Goal: Task Accomplishment & Management: Use online tool/utility

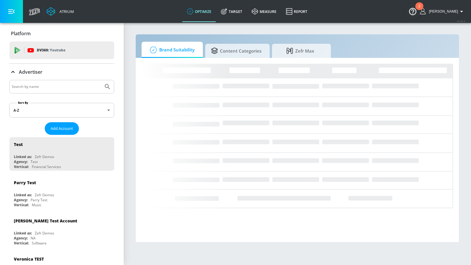
click at [71, 89] on input "Search by name" at bounding box center [56, 87] width 89 height 8
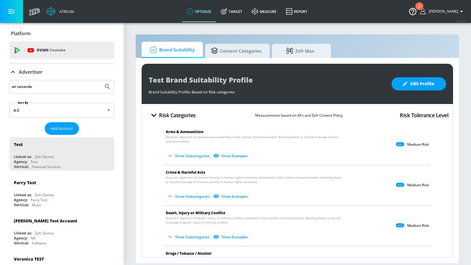
click at [101, 80] on button "Submit Search" at bounding box center [107, 86] width 13 height 13
click at [68, 83] on input "air cananda" at bounding box center [56, 87] width 89 height 8
type input "air canada"
click at [101, 80] on button "Submit Search" at bounding box center [107, 86] width 13 height 13
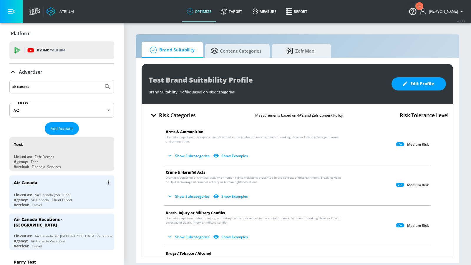
click at [54, 181] on div "Air Canada" at bounding box center [63, 183] width 99 height 14
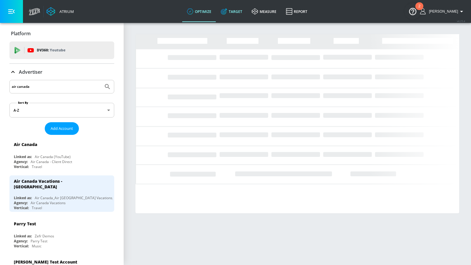
click at [236, 1] on link "Target" at bounding box center [231, 11] width 31 height 21
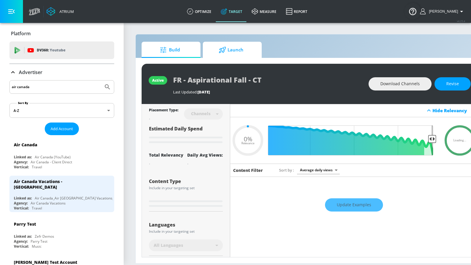
type input "0.05"
click at [225, 52] on icon at bounding box center [222, 50] width 7 height 6
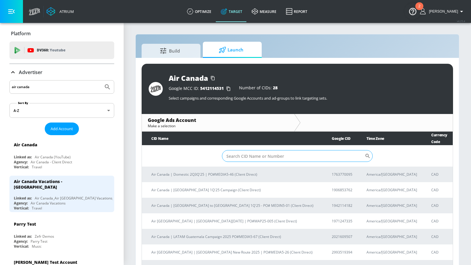
click at [245, 150] on input "Sort By" at bounding box center [293, 156] width 143 height 12
paste input "960-137-5472"
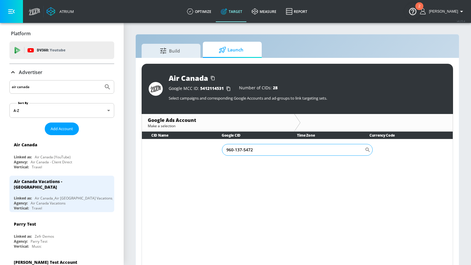
click at [244, 149] on input "960-137-5472" at bounding box center [293, 150] width 143 height 12
type input "9601375472"
click at [57, 181] on div "Air Canada Vacations - [GEOGRAPHIC_DATA]" at bounding box center [59, 184] width 91 height 11
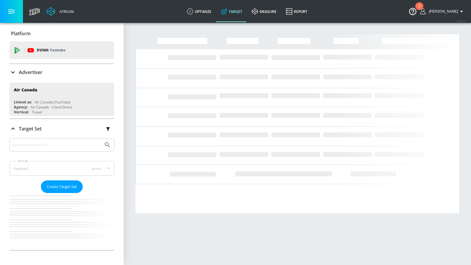
click at [15, 75] on icon at bounding box center [12, 72] width 7 height 7
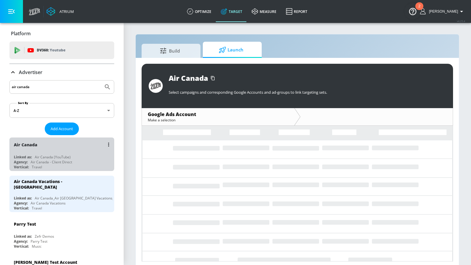
click at [70, 152] on div "Air Canada Linked as: Air Canada (YouTube) Agency: Air Canada - Client Direct V…" at bounding box center [61, 155] width 105 height 34
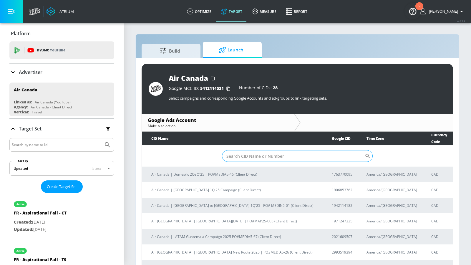
click at [243, 150] on input "Sort By" at bounding box center [293, 156] width 143 height 12
paste input "9601375472"
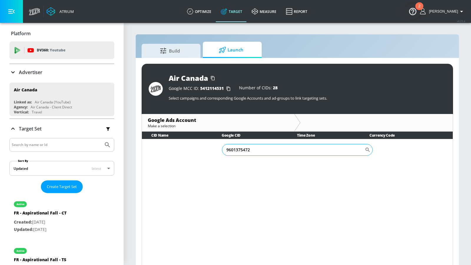
click at [227, 150] on input "9601375472" at bounding box center [293, 150] width 143 height 12
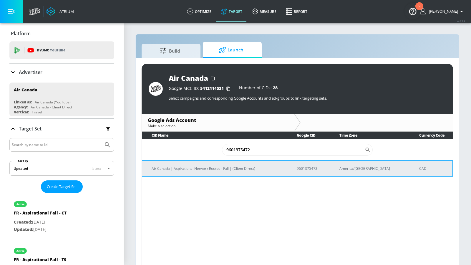
type input "9601375472"
click at [212, 166] on p "Air Canada | Aspirational Network Routes - Fall | (Client Direct)" at bounding box center [217, 169] width 131 height 6
